Goal: Navigation & Orientation: Find specific page/section

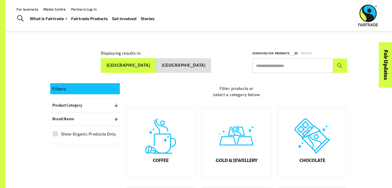
scroll to position [56, 0]
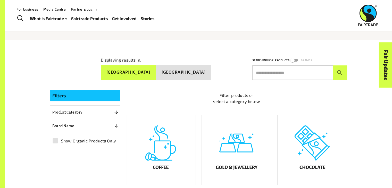
click at [156, 67] on button "[GEOGRAPHIC_DATA]" at bounding box center [128, 72] width 55 height 15
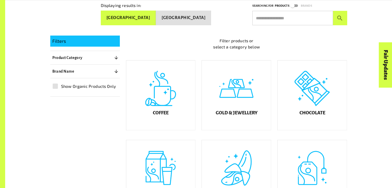
scroll to position [114, 0]
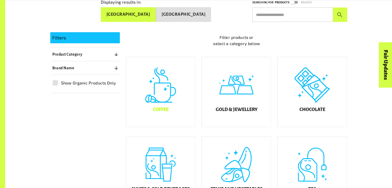
click at [176, 109] on div "Coffee" at bounding box center [160, 92] width 69 height 70
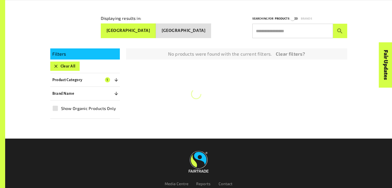
scroll to position [97, 0]
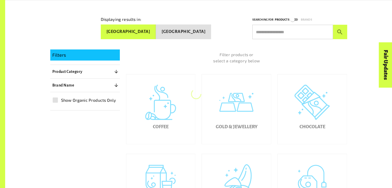
scroll to position [114, 0]
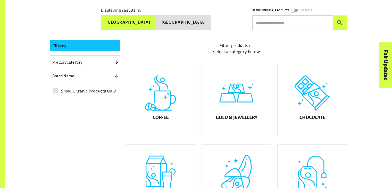
scroll to position [105, 0]
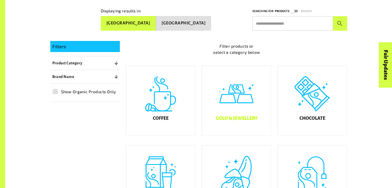
click at [236, 98] on div "Gold & Jewellery" at bounding box center [236, 101] width 69 height 70
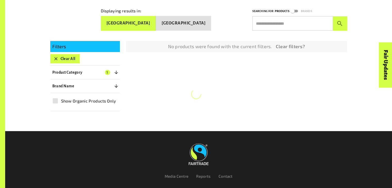
scroll to position [97, 0]
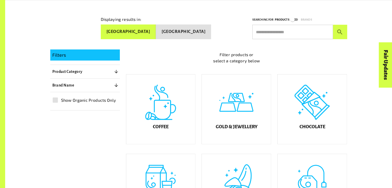
scroll to position [105, 0]
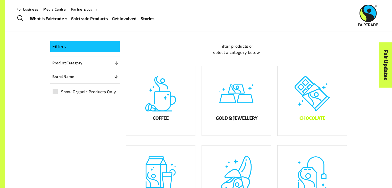
click at [300, 104] on div "Chocolate" at bounding box center [311, 101] width 69 height 70
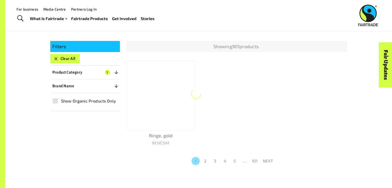
scroll to position [97, 0]
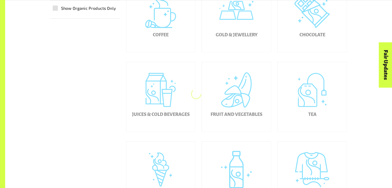
scroll to position [190, 0]
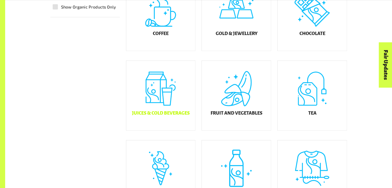
click at [182, 102] on div "Juices & Cold Beverages" at bounding box center [160, 96] width 69 height 70
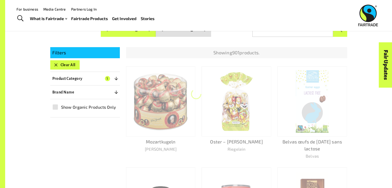
scroll to position [97, 0]
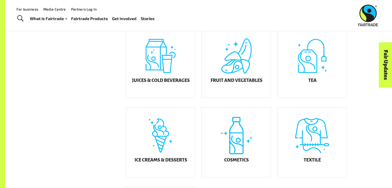
scroll to position [222, 0]
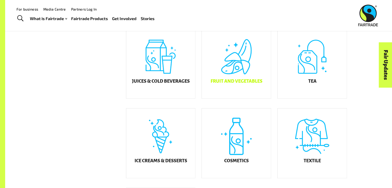
click at [235, 72] on div "Fruit and Vegetables" at bounding box center [236, 64] width 69 height 70
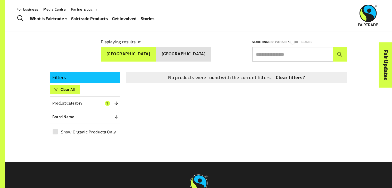
scroll to position [71, 0]
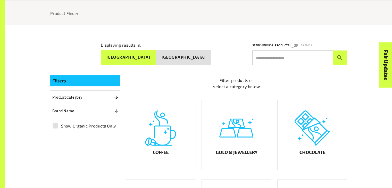
scroll to position [134, 0]
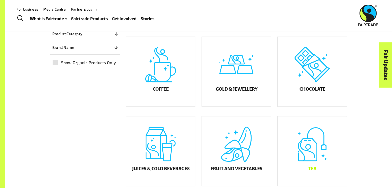
click at [315, 154] on div "Tea" at bounding box center [311, 151] width 69 height 70
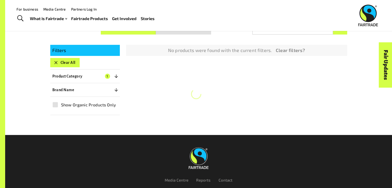
scroll to position [97, 0]
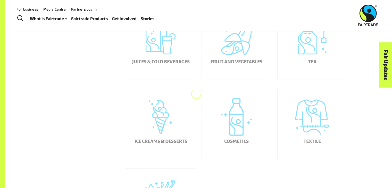
scroll to position [238, 0]
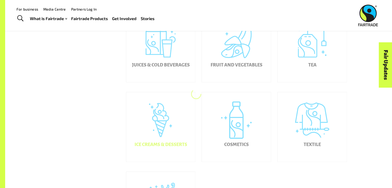
click at [162, 126] on div "Ice Creams & Desserts" at bounding box center [160, 127] width 69 height 70
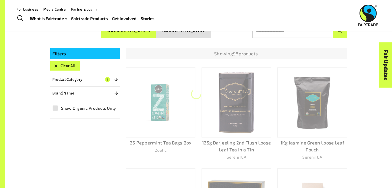
scroll to position [97, 0]
